Goal: Information Seeking & Learning: Learn about a topic

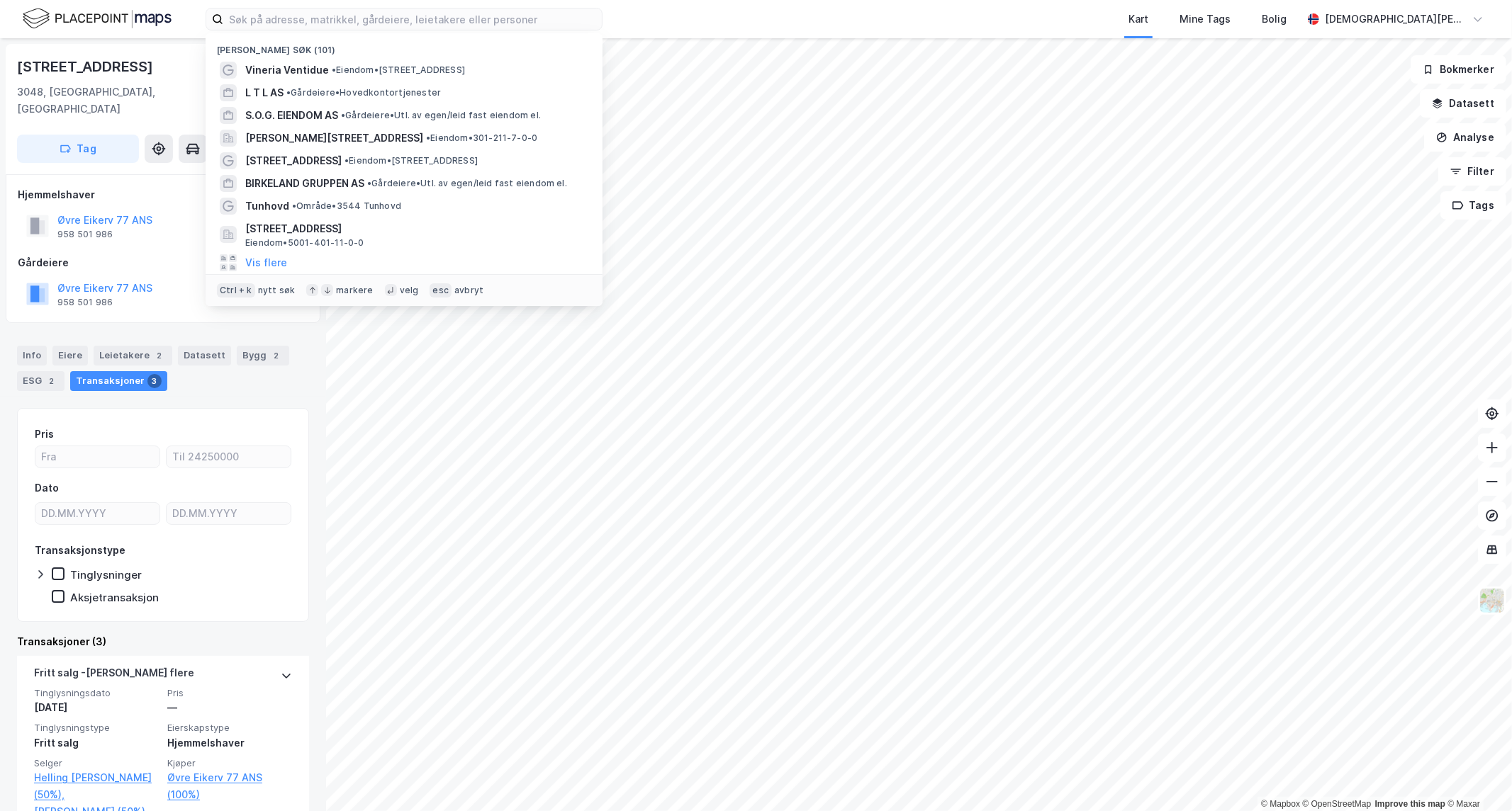
click at [280, 10] on input at bounding box center [413, 18] width 378 height 21
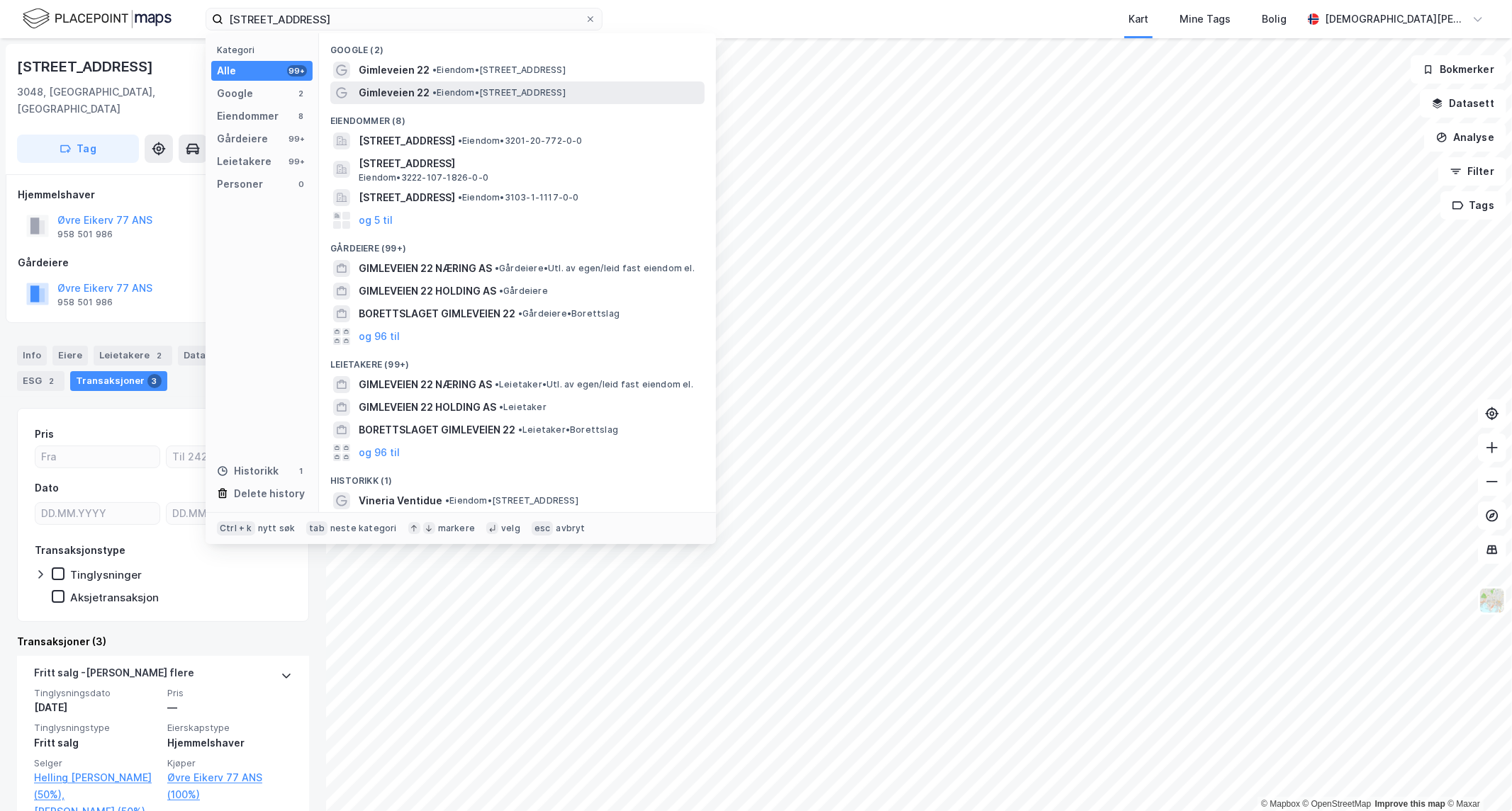
click at [487, 90] on span "• Eiendom • [STREET_ADDRESS]" at bounding box center [499, 92] width 133 height 11
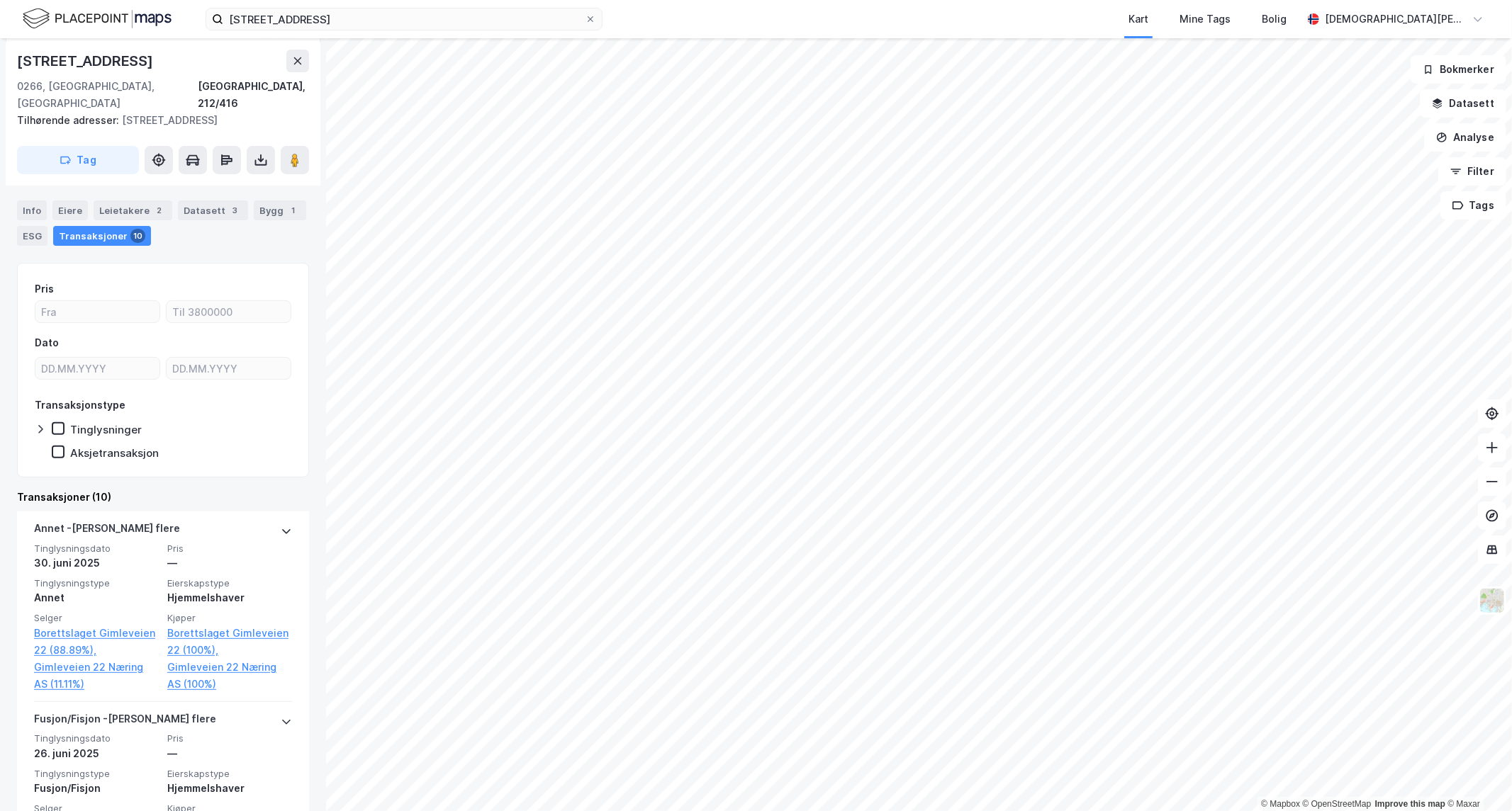
scroll to position [117, 0]
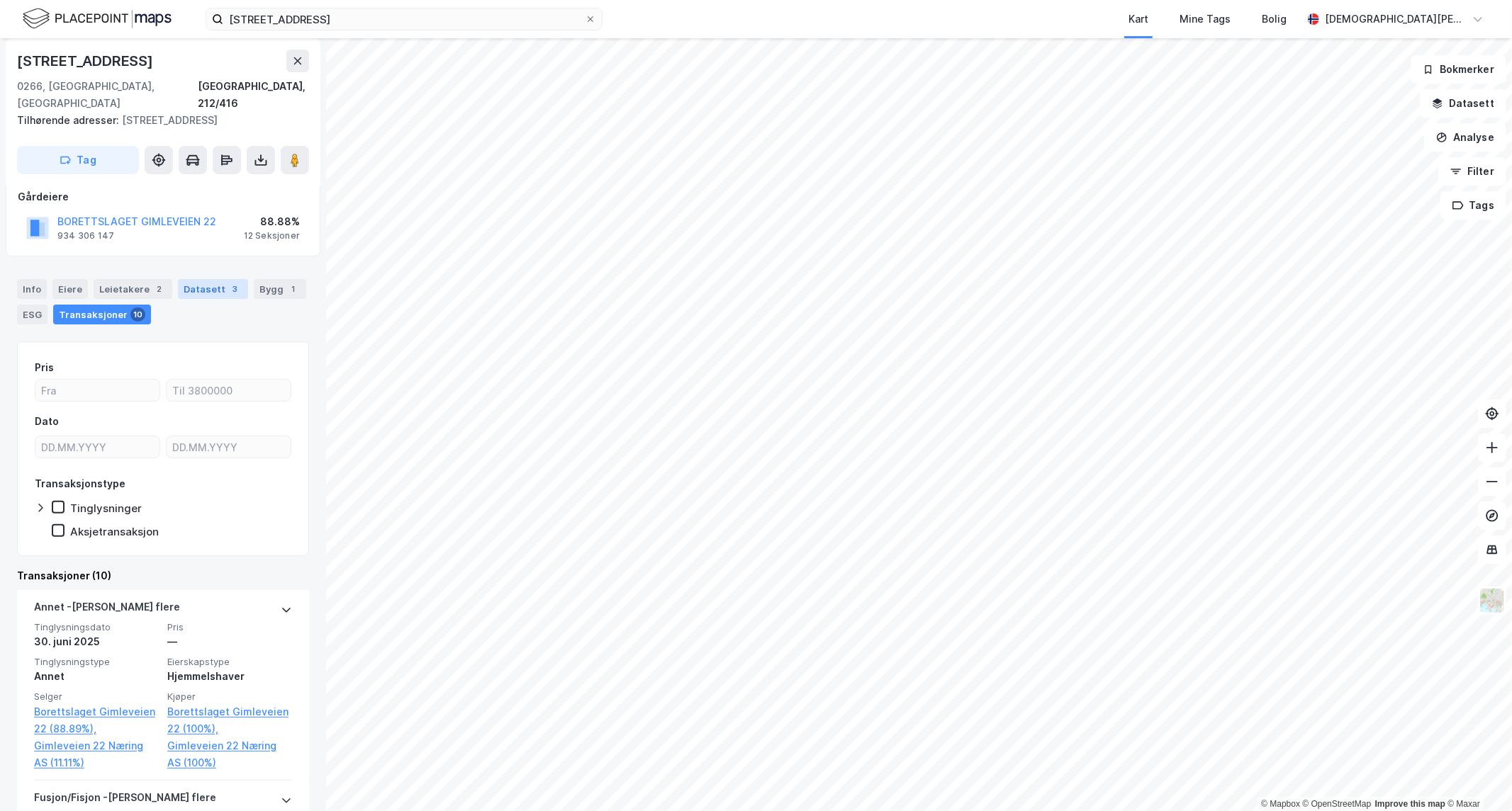
click at [228, 282] on div "3" at bounding box center [234, 289] width 14 height 14
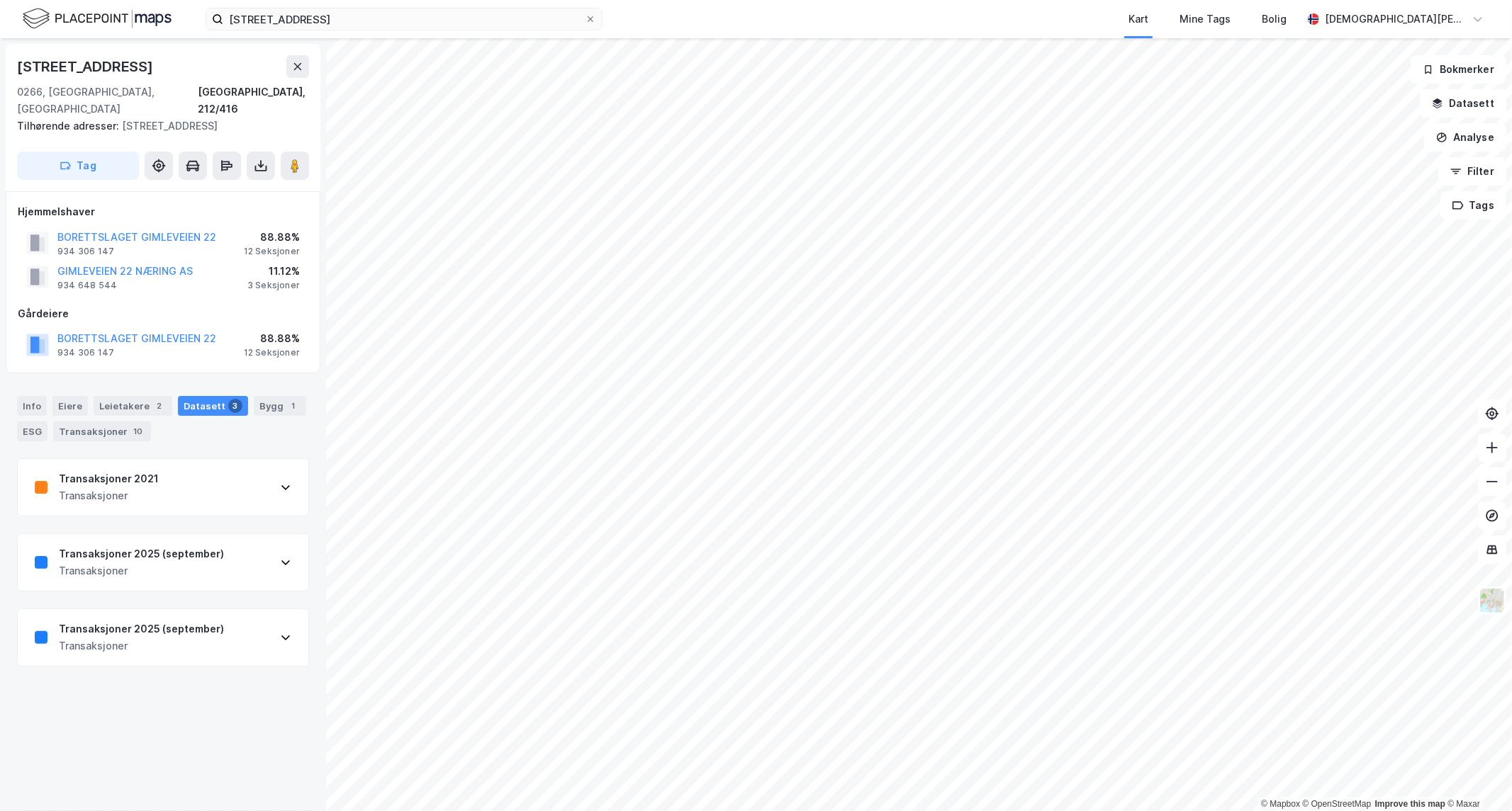
click at [260, 485] on div "Transaksjoner 2021 Transaksjoner" at bounding box center [162, 487] width 291 height 56
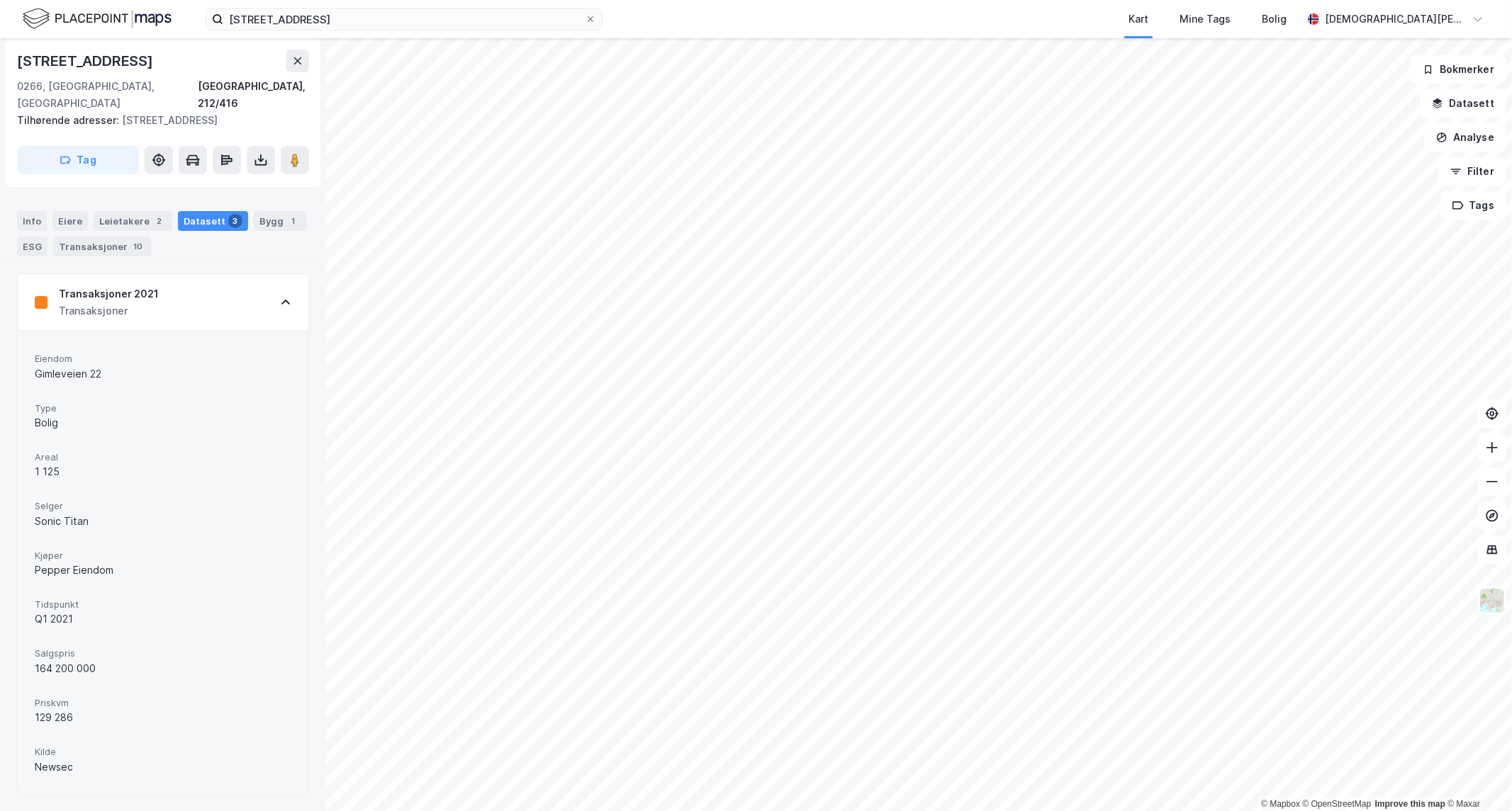
scroll to position [163, 0]
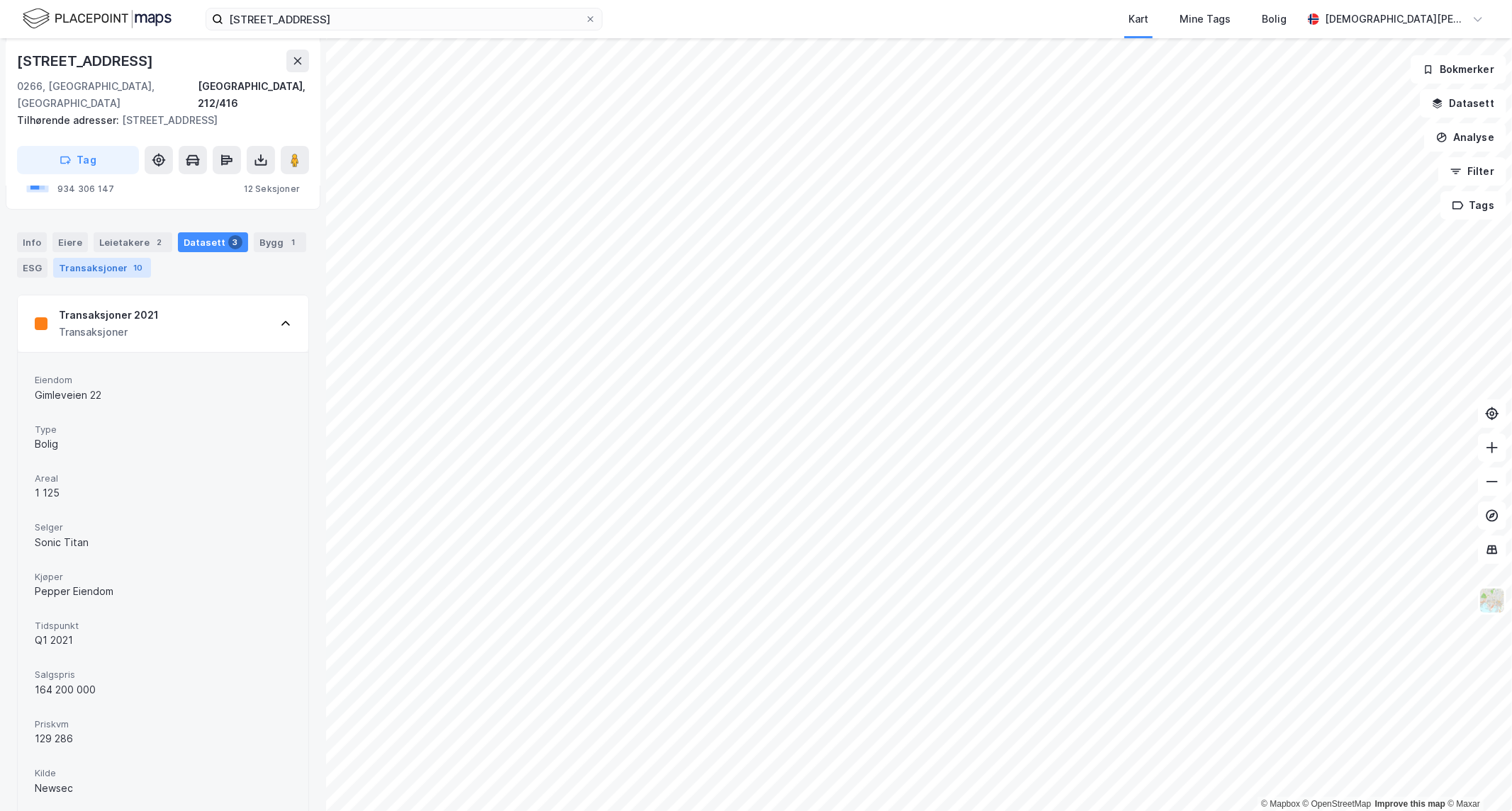
click at [110, 258] on div "Transaksjoner 10" at bounding box center [102, 268] width 98 height 20
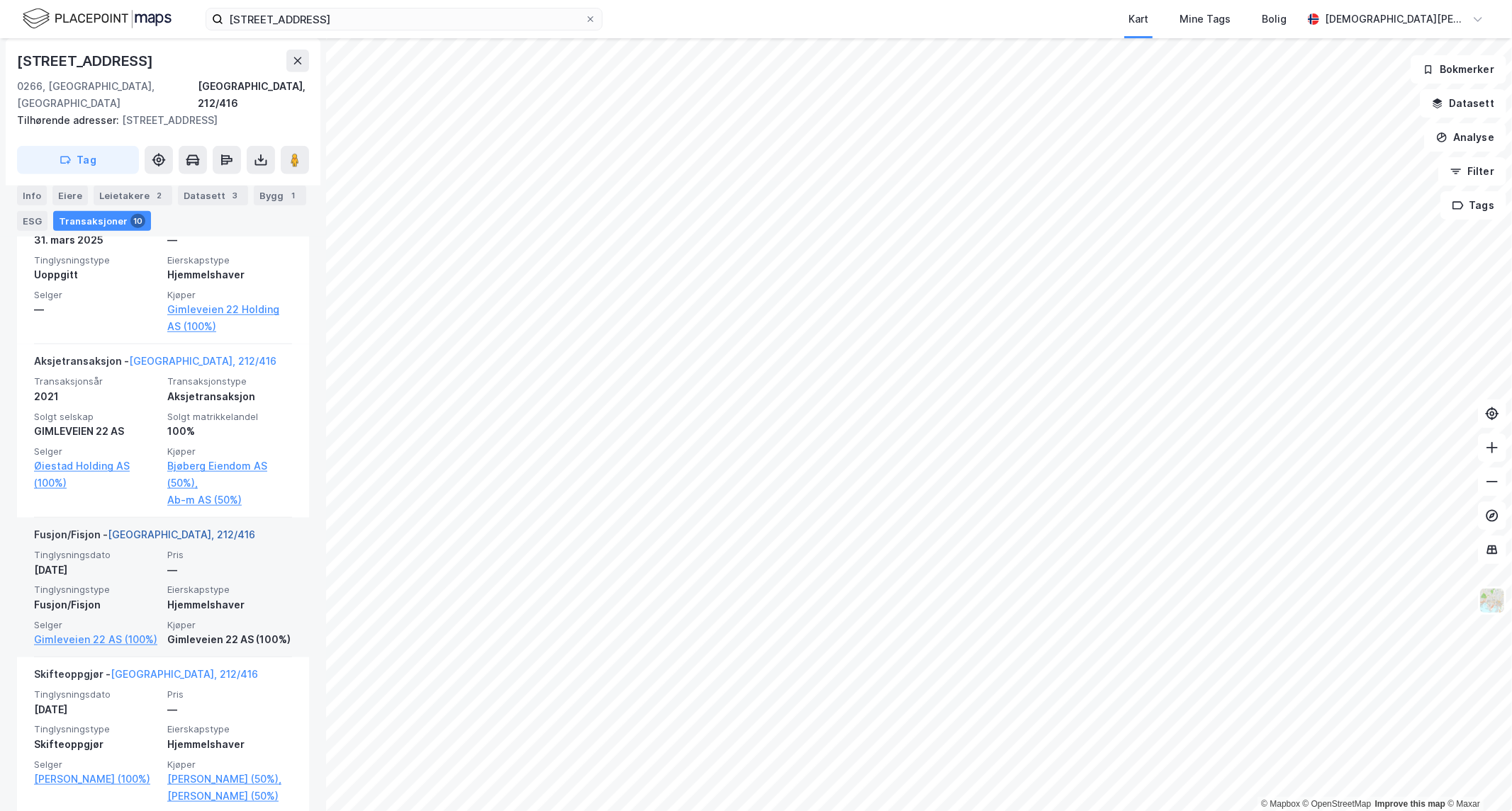
scroll to position [1181, 0]
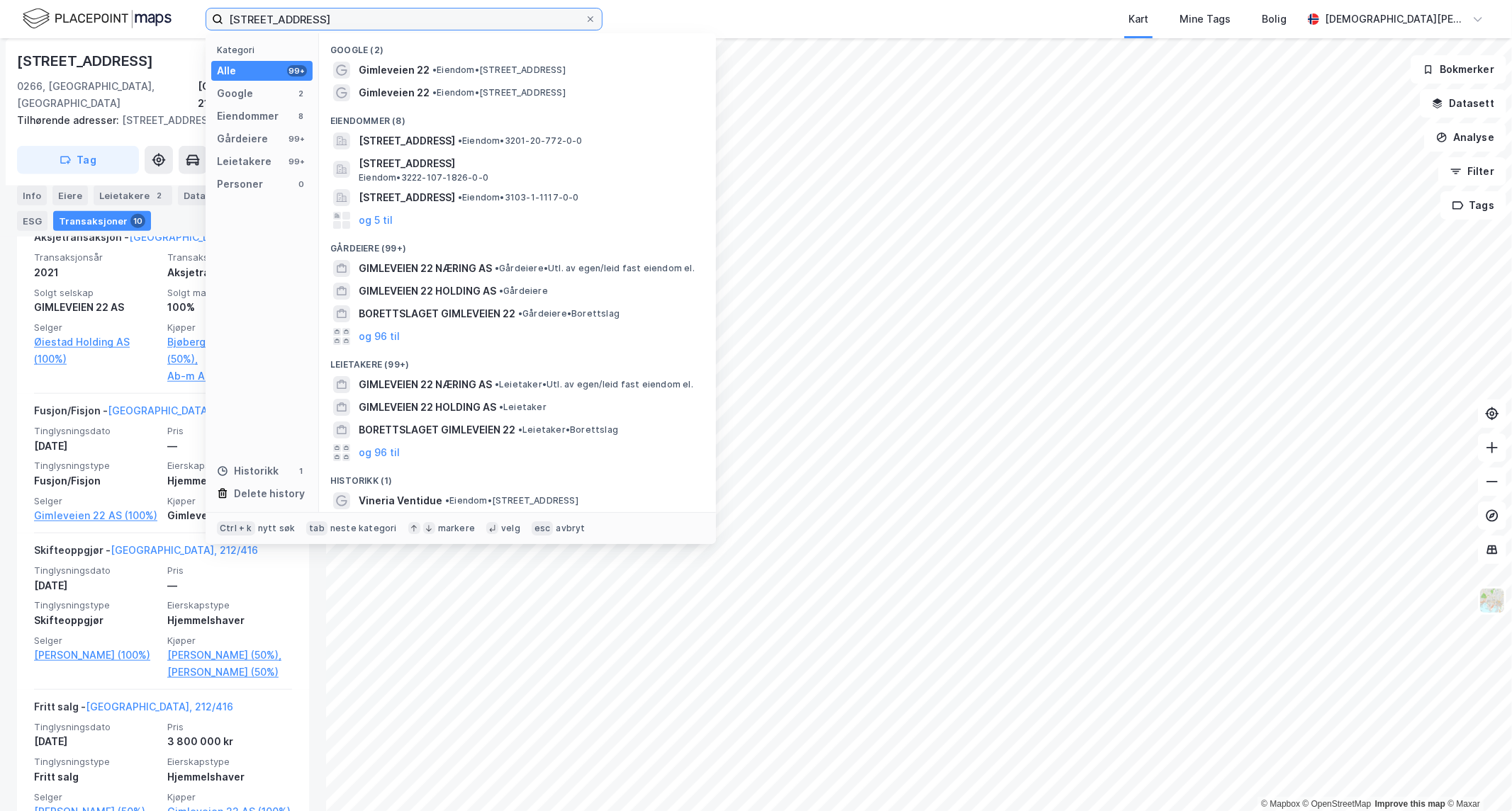
click at [336, 23] on input "[STREET_ADDRESS]" at bounding box center [404, 18] width 362 height 21
paste input "[PERSON_NAME][STREET_ADDRESS]"
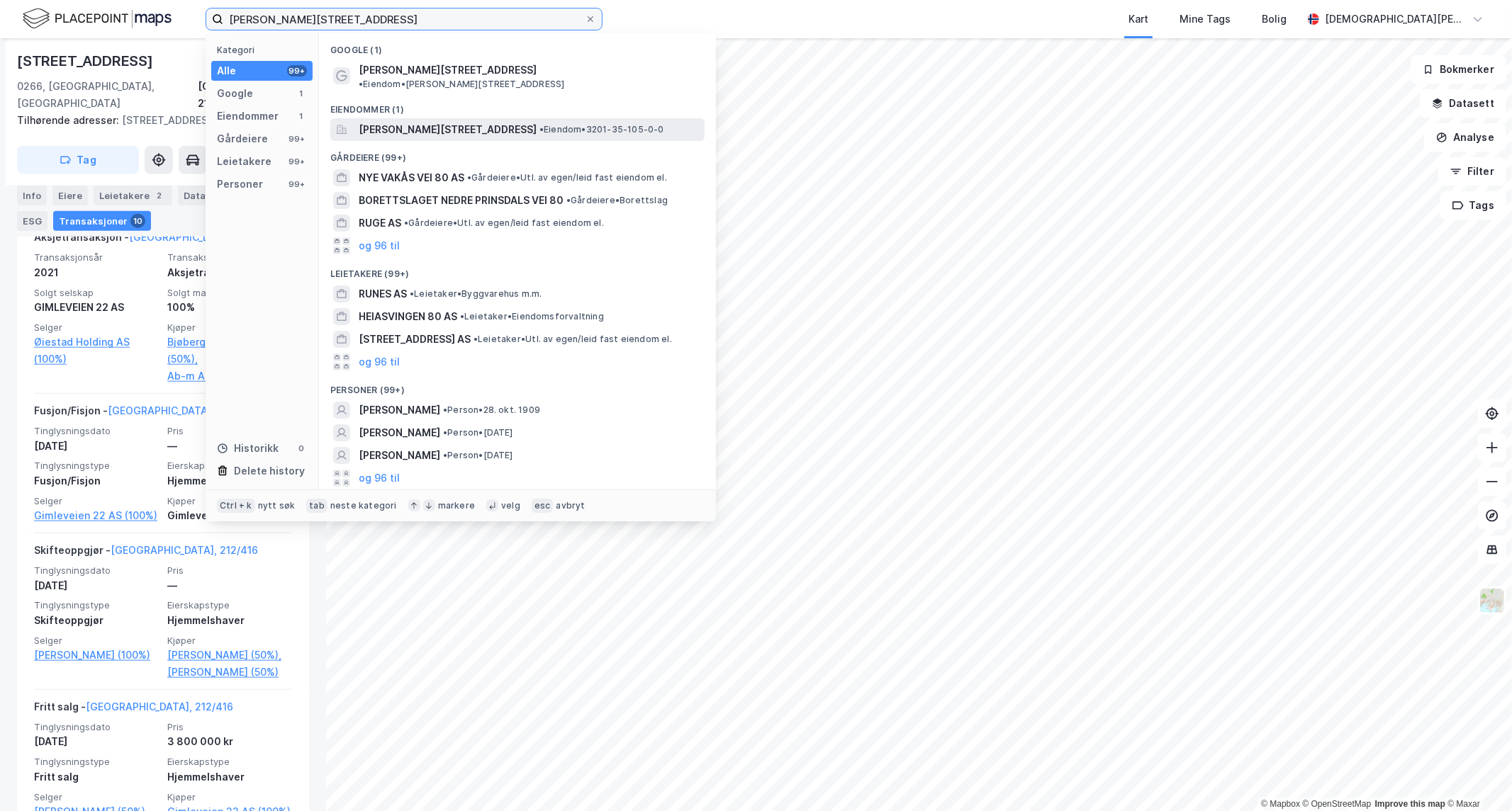
type input "[PERSON_NAME][STREET_ADDRESS]"
click at [481, 121] on span "[PERSON_NAME][STREET_ADDRESS]" at bounding box center [448, 129] width 178 height 17
